Goal: Task Accomplishment & Management: Complete application form

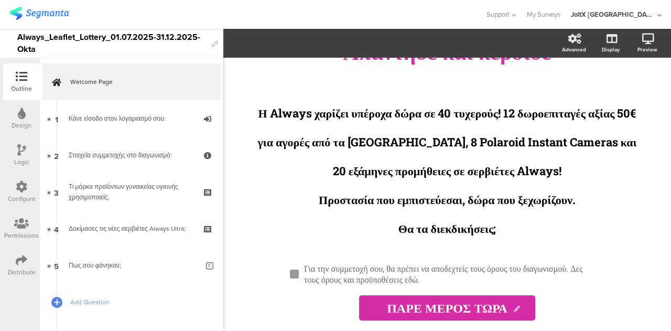
scroll to position [304, 0]
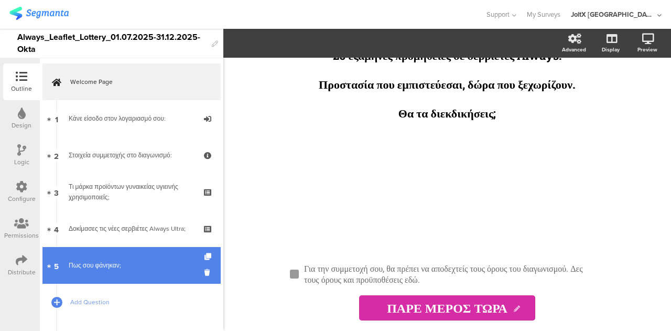
click at [87, 260] on div "Πως σου φάνηκαν;" at bounding box center [133, 265] width 129 height 10
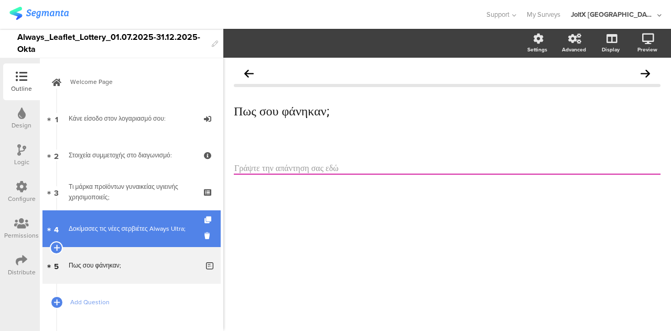
scroll to position [49, 0]
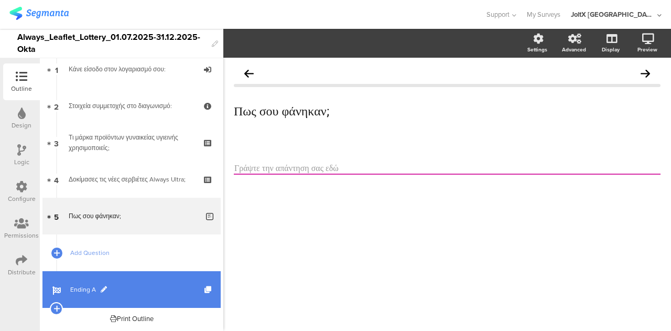
click at [78, 282] on link "Ending A" at bounding box center [131, 289] width 178 height 37
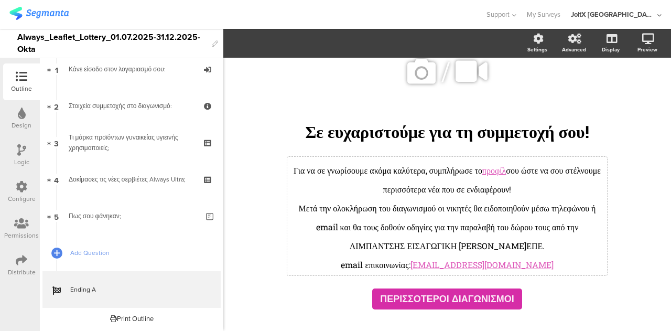
scroll to position [38, 0]
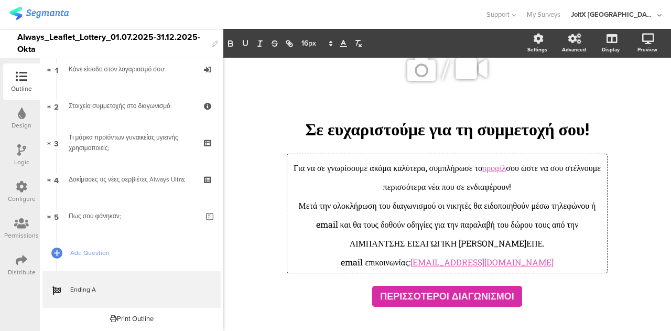
click at [465, 195] on div "Για να σε γνωρίσουμε ακόμα καλύτερα, συμπλήρωσε το προφίλ σου ώστε να σου στέλν…" at bounding box center [447, 213] width 320 height 118
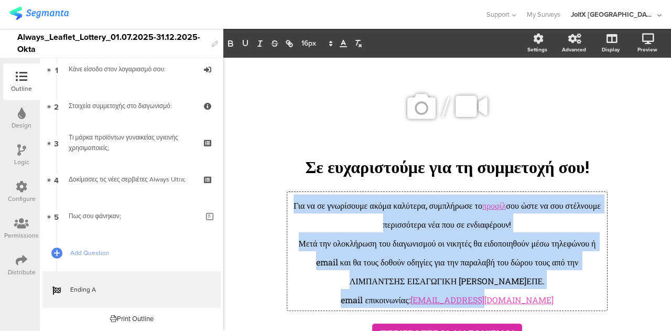
copy div "Για να σε γνωρίσουμε ακόμα καλύτερα, συμπλήρωσε το προφίλ σου ώστε να σου στέλν…"
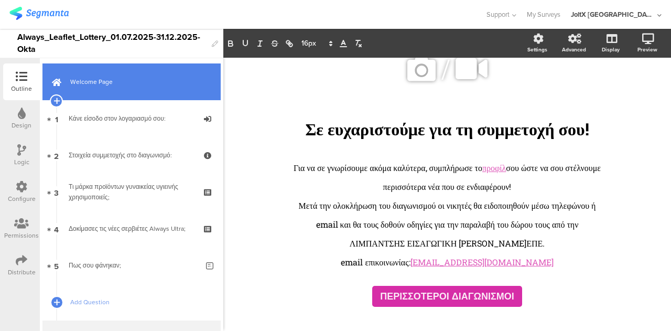
click at [105, 70] on link "Welcome Page" at bounding box center [131, 81] width 178 height 37
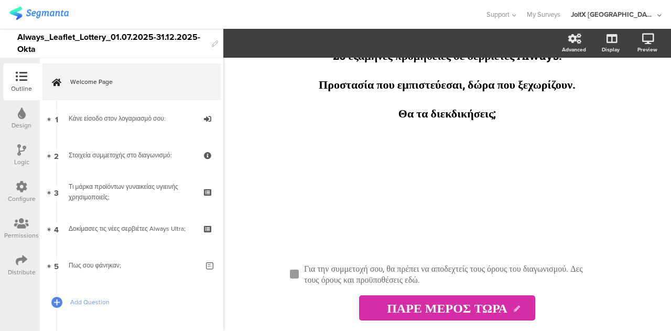
scroll to position [304, 0]
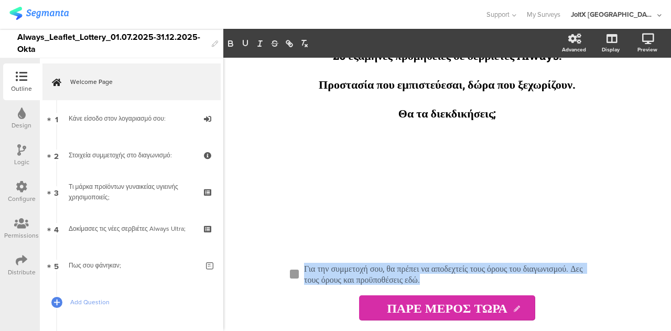
drag, startPoint x: 522, startPoint y: 277, endPoint x: 287, endPoint y: 270, distance: 234.8
click at [287, 270] on div "Για την συμμετοχή σου, θα πρέπει να αποδεχτείς τους όρους του διαγωνισμού. Δες …" at bounding box center [446, 273] width 419 height 22
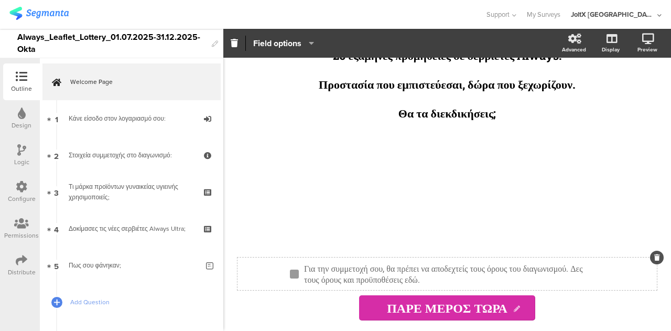
click at [332, 265] on div "Για την συμμετοχή σου, θα πρέπει να αποδεχτείς τους όρους του διαγωνισμού. Δες …" at bounding box center [451, 273] width 300 height 27
click at [332, 265] on p "Για την συμμετοχή σου, θα πρέπει να αποδεχτείς τους όρους του διαγωνισμού. Δες …" at bounding box center [451, 273] width 295 height 22
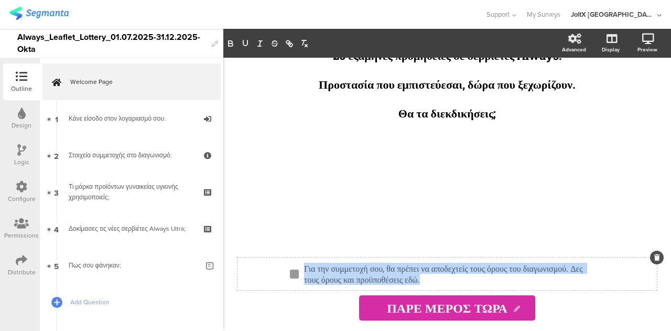
copy p "Για την συμμετοχή σου, θα πρέπει να αποδεχτείς τους όρους του διαγωνισμού. Δες …"
click at [466, 273] on p "Για την συμμετοχή σου, θα πρέπει να αποδεχτείς τους όρους του διαγωνισμού. Δες …" at bounding box center [451, 273] width 295 height 22
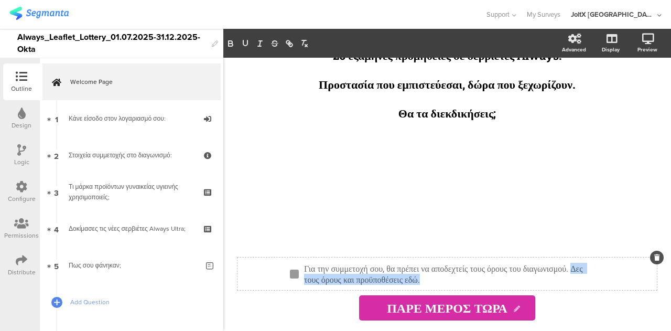
drag, startPoint x: 519, startPoint y: 277, endPoint x: 360, endPoint y: 281, distance: 158.8
click at [360, 281] on p "Για την συμμετοχή σου, θα πρέπει να αποδεχτείς τους όρους του διαγωνισμού. Δες …" at bounding box center [451, 273] width 295 height 22
click at [290, 40] on icon "button" at bounding box center [289, 43] width 9 height 9
type input "Δες τους όρους και προϋποθέσεις εδώ."
click at [368, 13] on div at bounding box center [242, 14] width 466 height 17
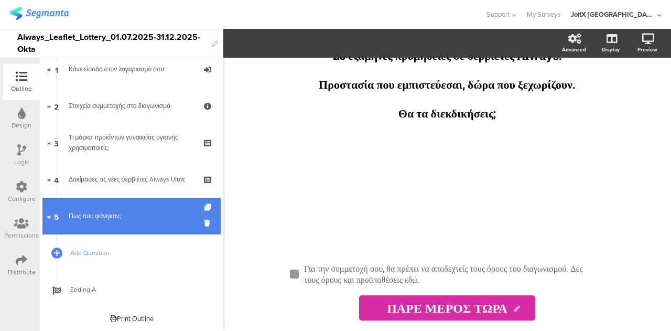
scroll to position [0, 0]
